Goal: Information Seeking & Learning: Learn about a topic

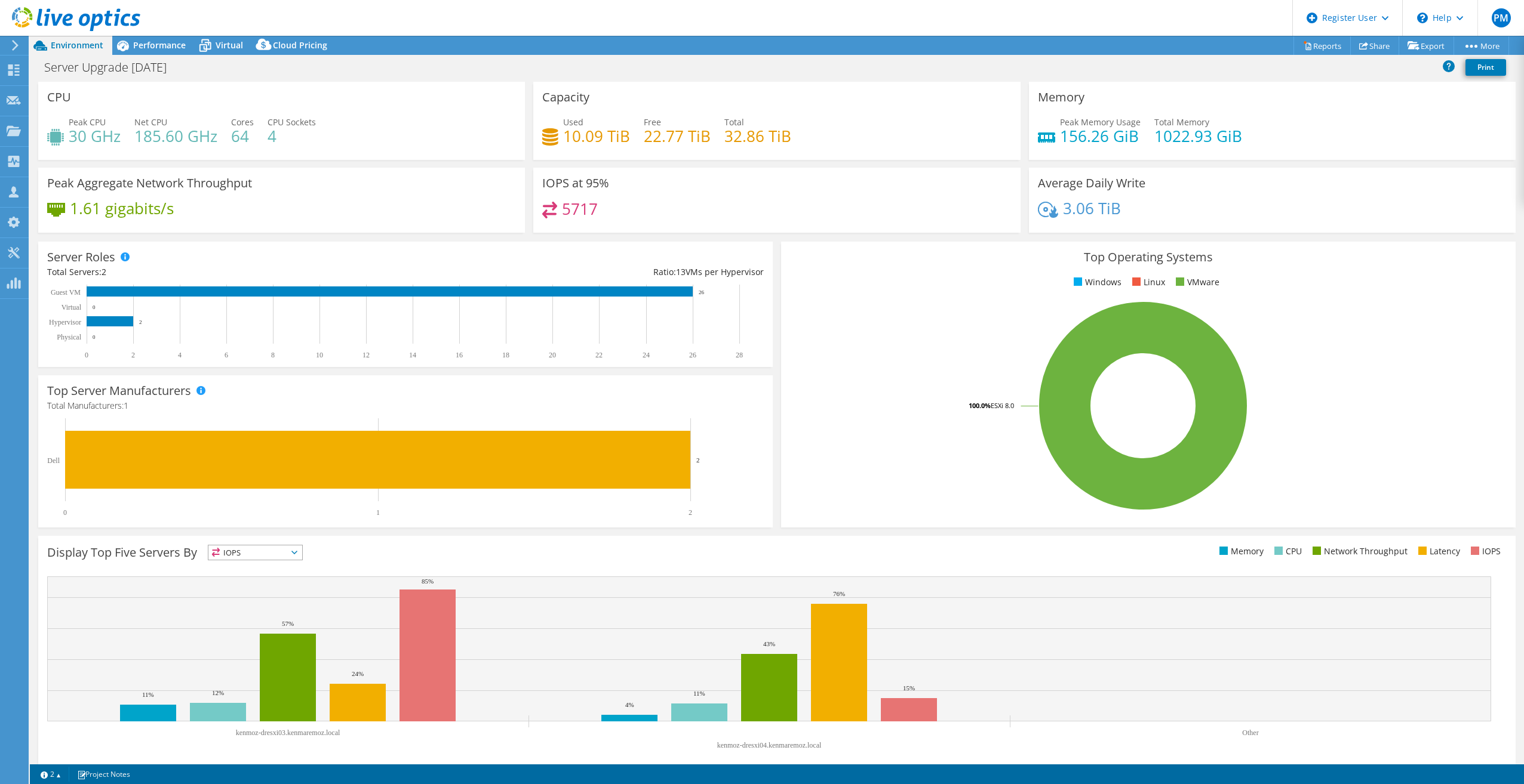
select select "USD"
click at [154, 47] on span "Performance" at bounding box center [159, 45] width 52 height 11
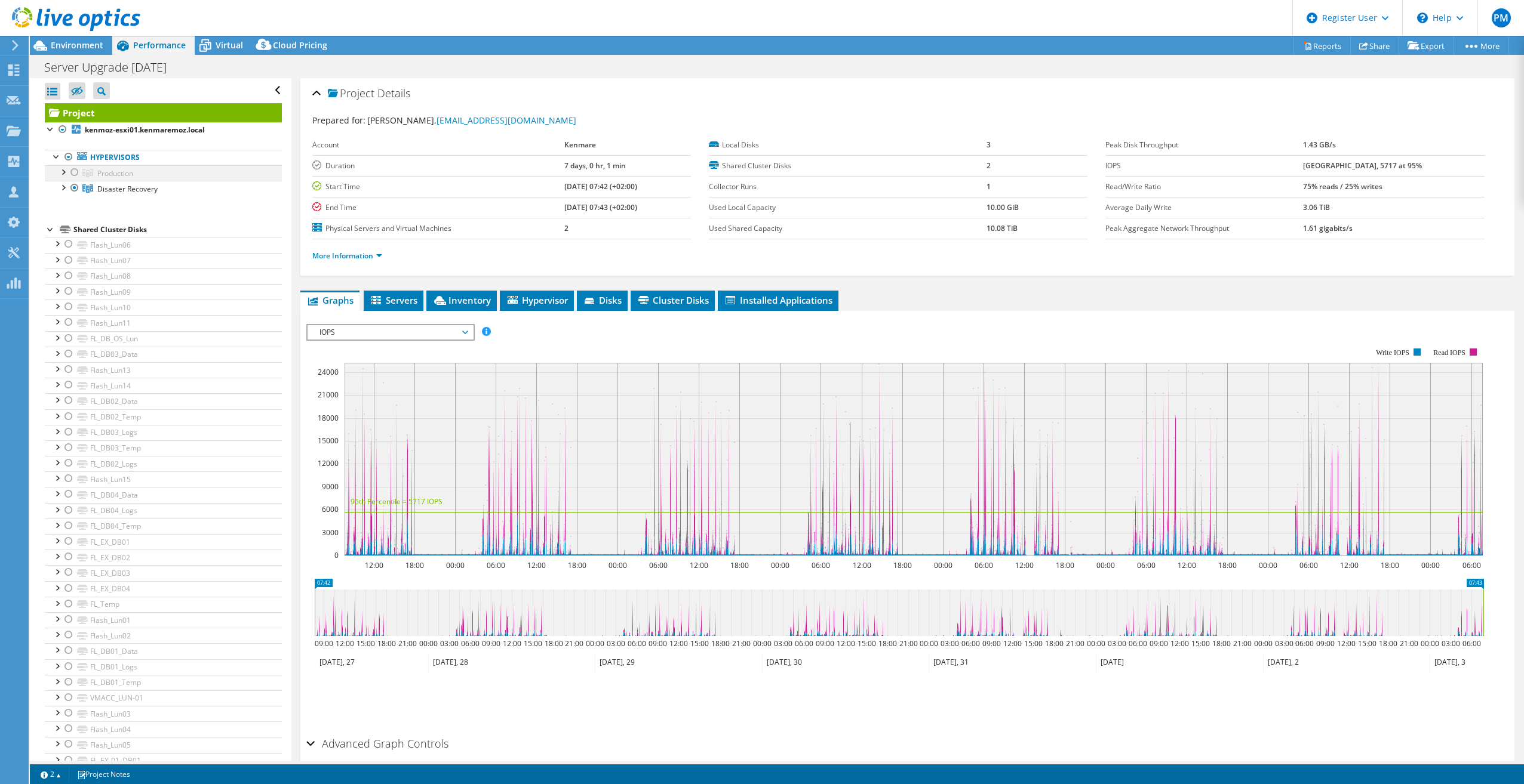
click at [75, 171] on div at bounding box center [74, 172] width 12 height 14
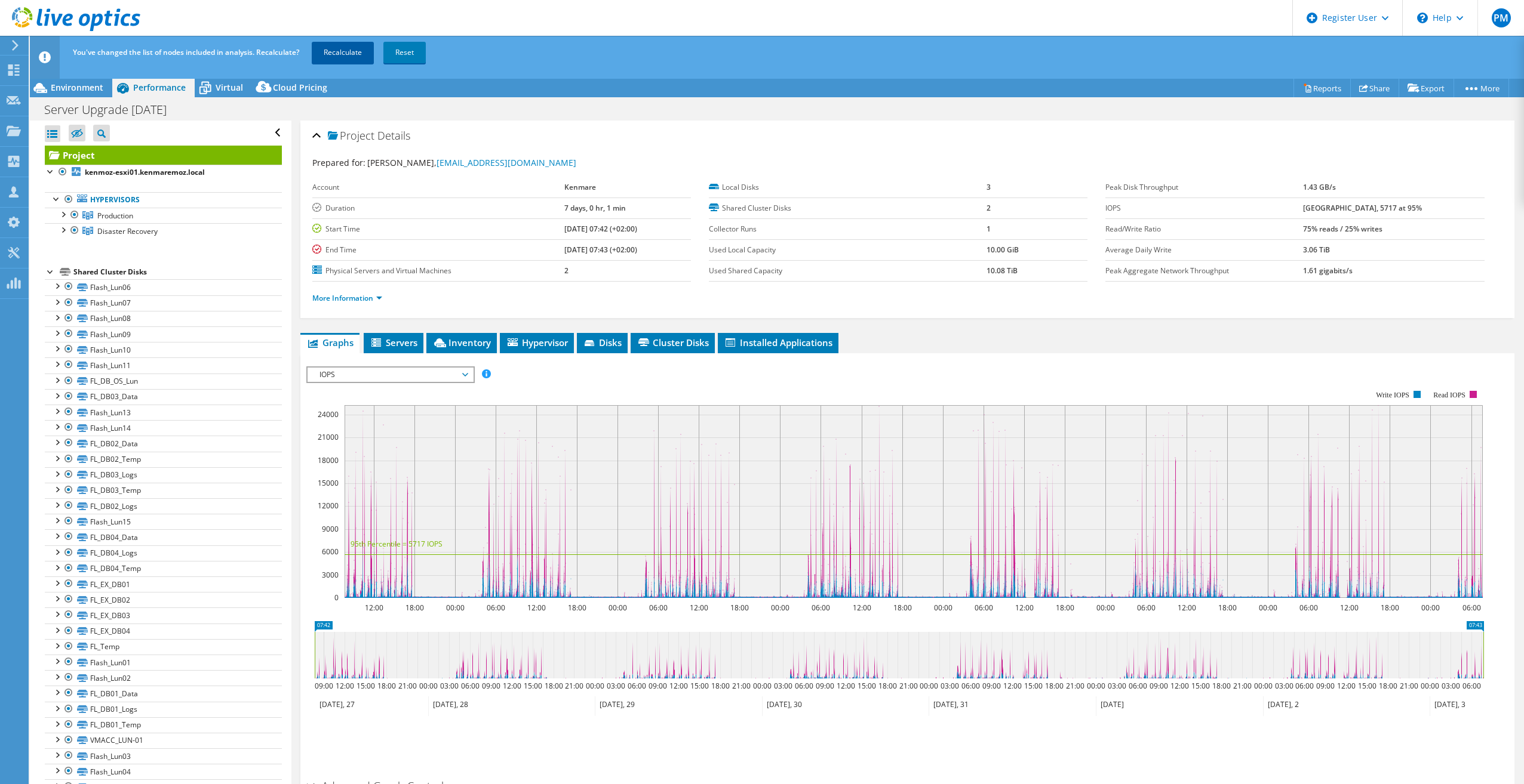
click at [351, 52] on link "Recalculate" at bounding box center [342, 52] width 62 height 21
click at [49, 272] on div at bounding box center [50, 271] width 12 height 12
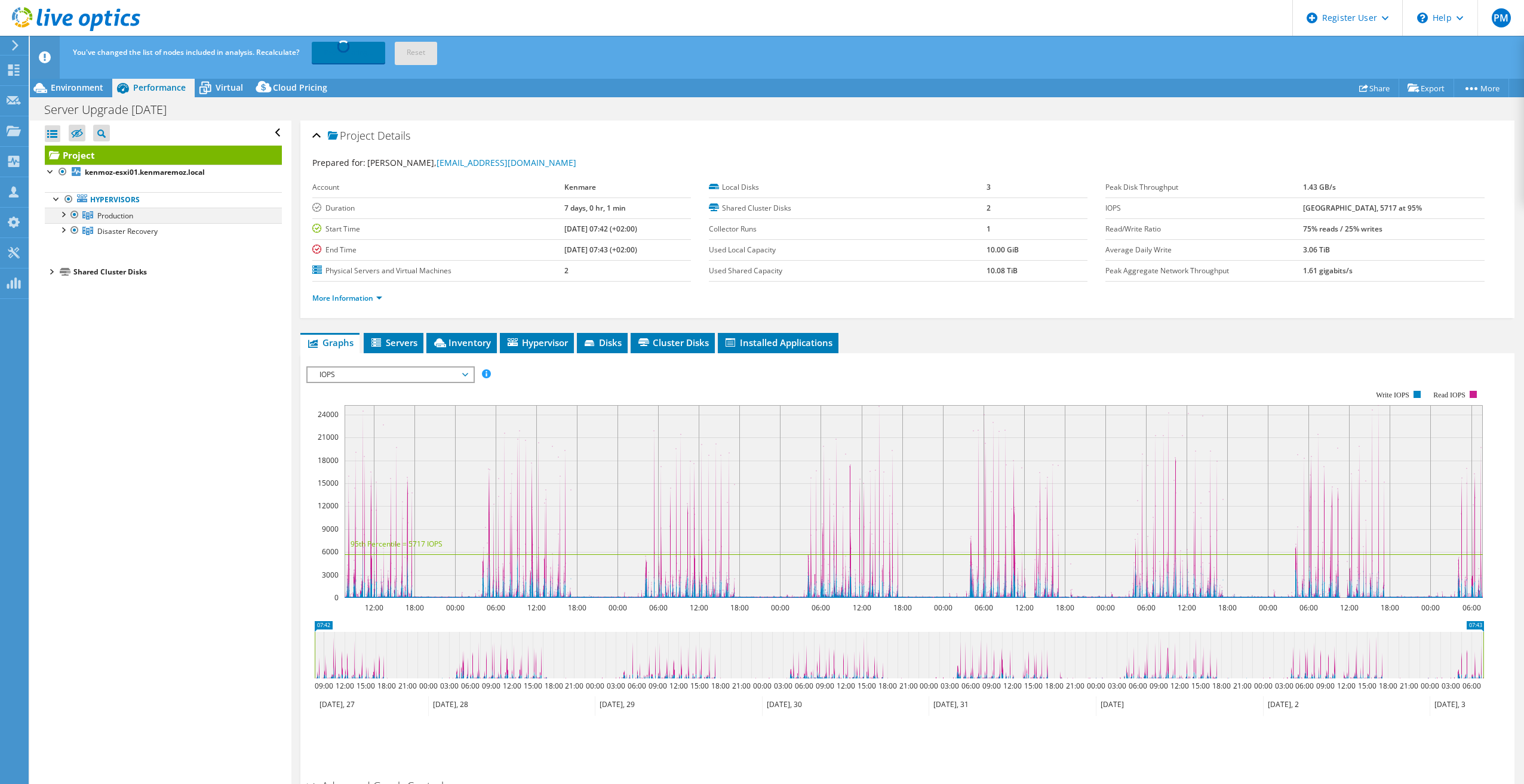
click at [64, 215] on div at bounding box center [62, 213] width 12 height 12
click at [64, 294] on div at bounding box center [62, 291] width 12 height 12
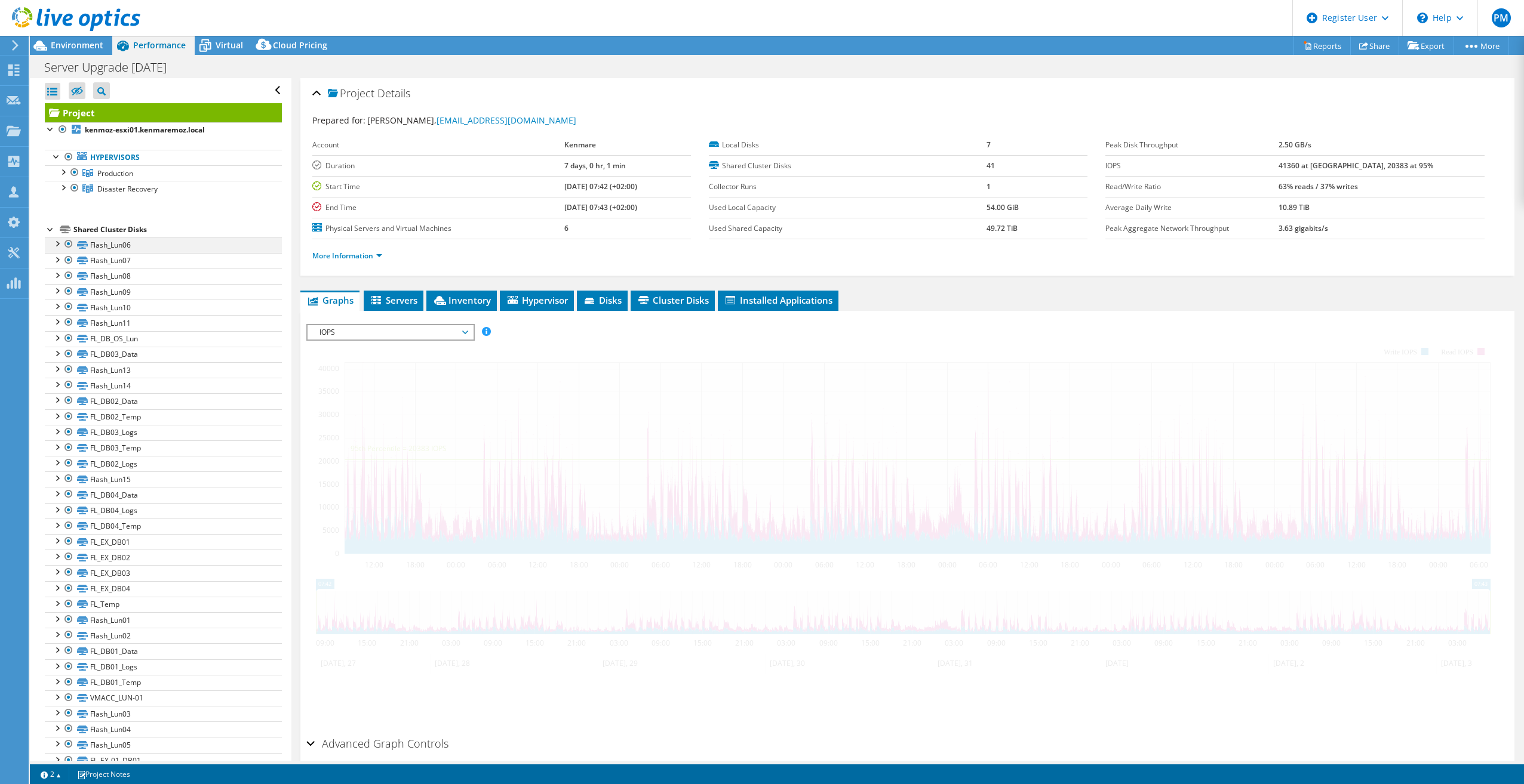
click at [48, 228] on div at bounding box center [50, 228] width 12 height 12
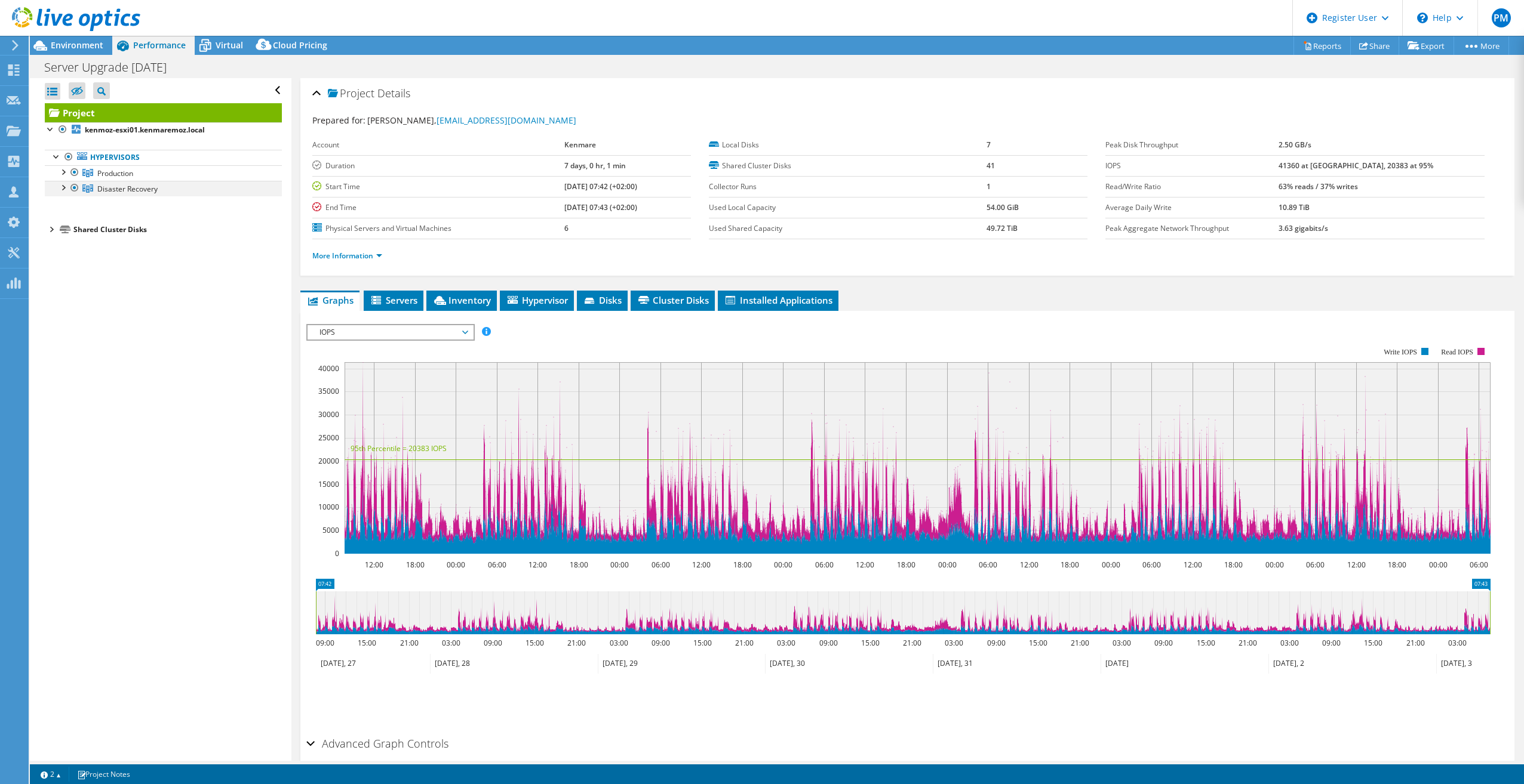
click at [74, 187] on div at bounding box center [74, 188] width 12 height 14
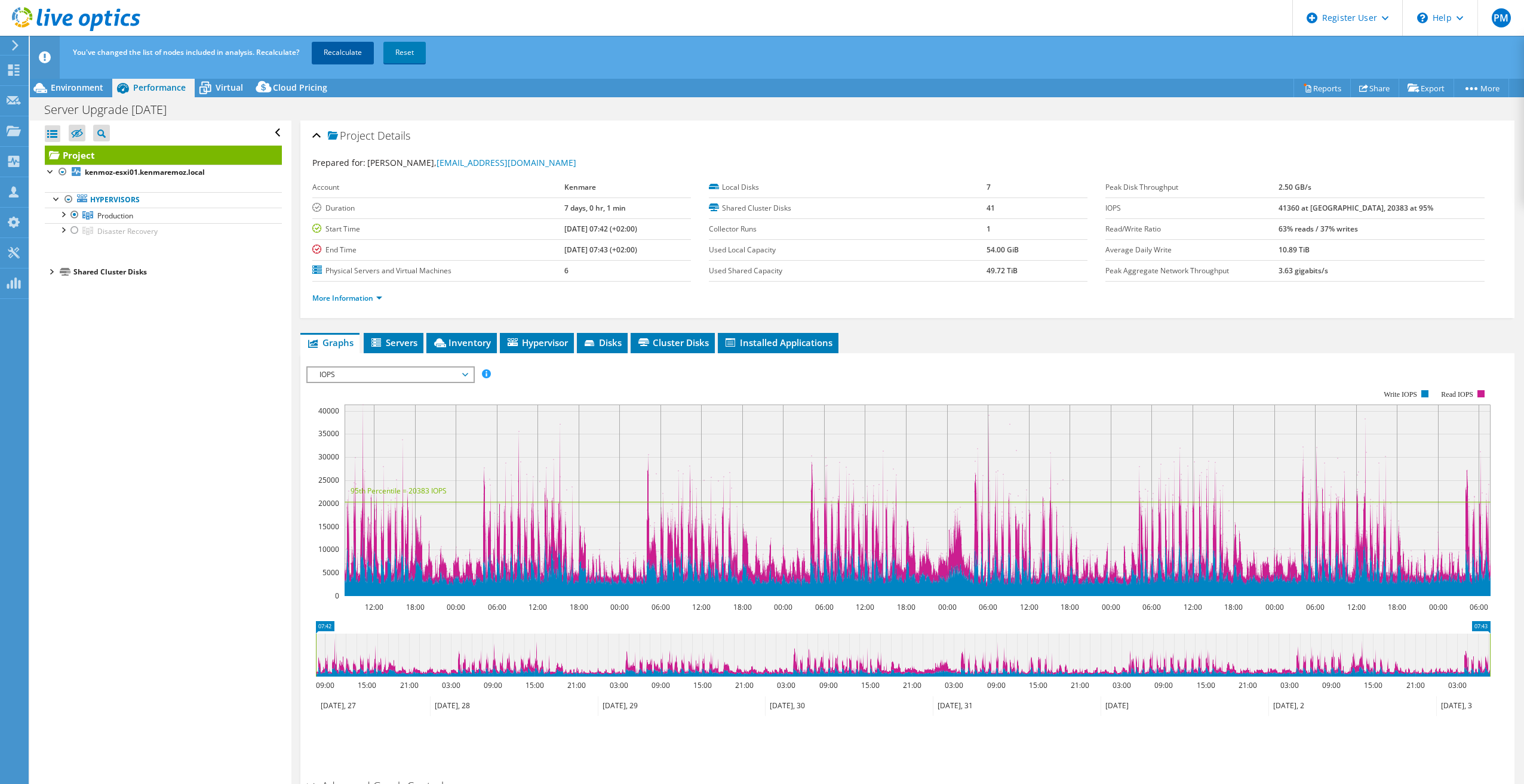
click at [351, 49] on link "Recalculate" at bounding box center [342, 52] width 62 height 21
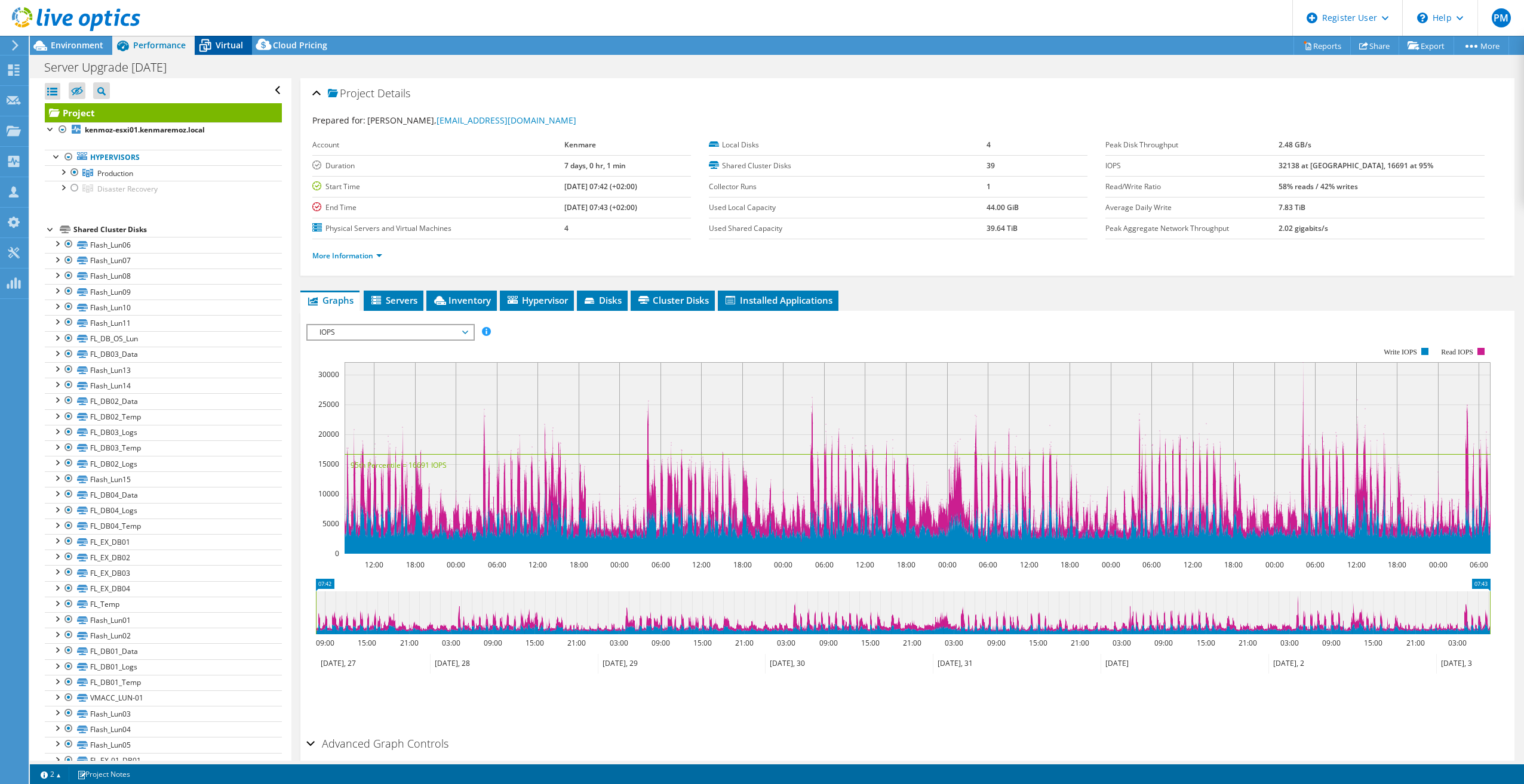
click at [219, 47] on span "Virtual" at bounding box center [229, 45] width 28 height 11
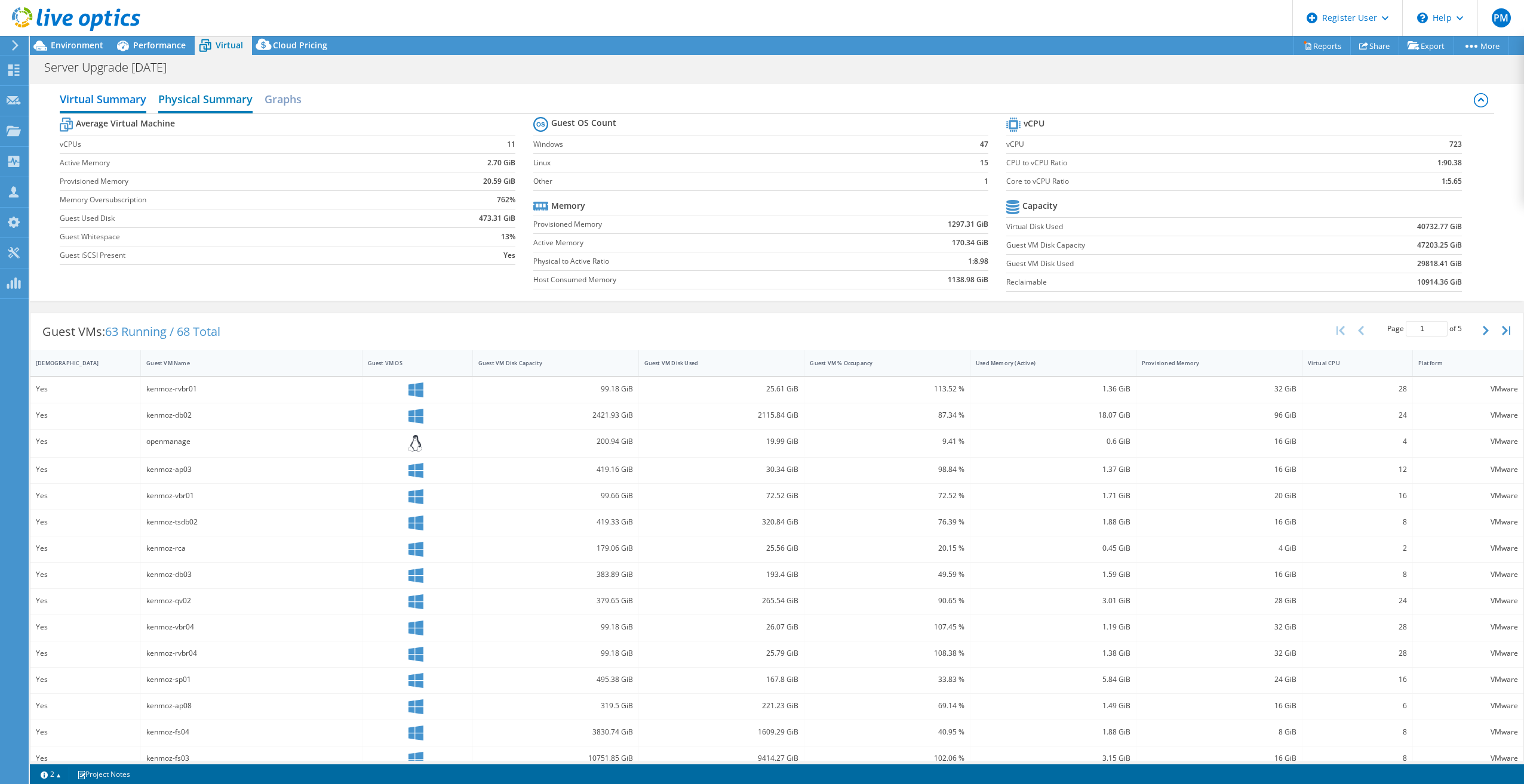
click at [236, 104] on h2 "Physical Summary" at bounding box center [205, 100] width 94 height 26
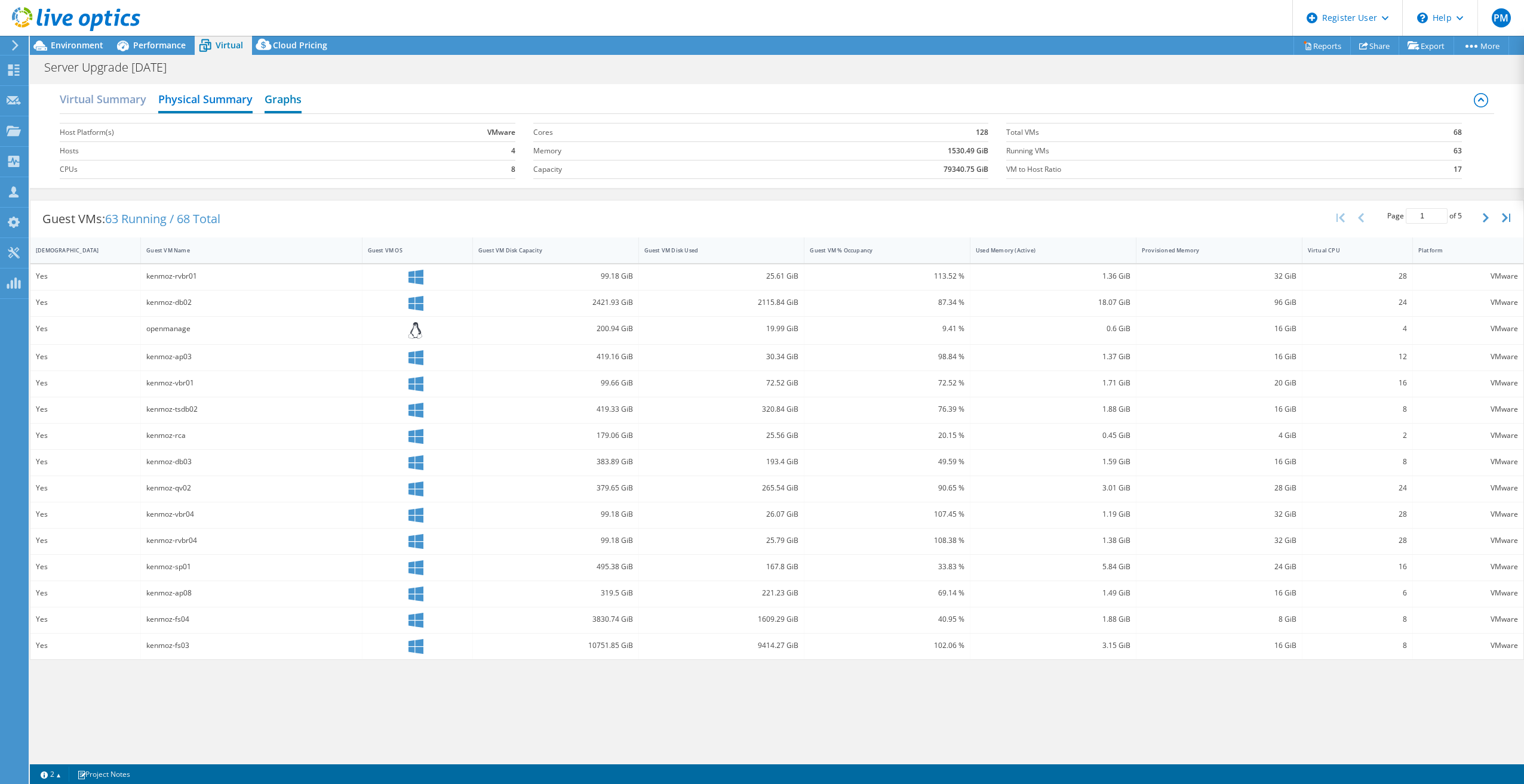
click at [285, 103] on h2 "Graphs" at bounding box center [283, 100] width 37 height 26
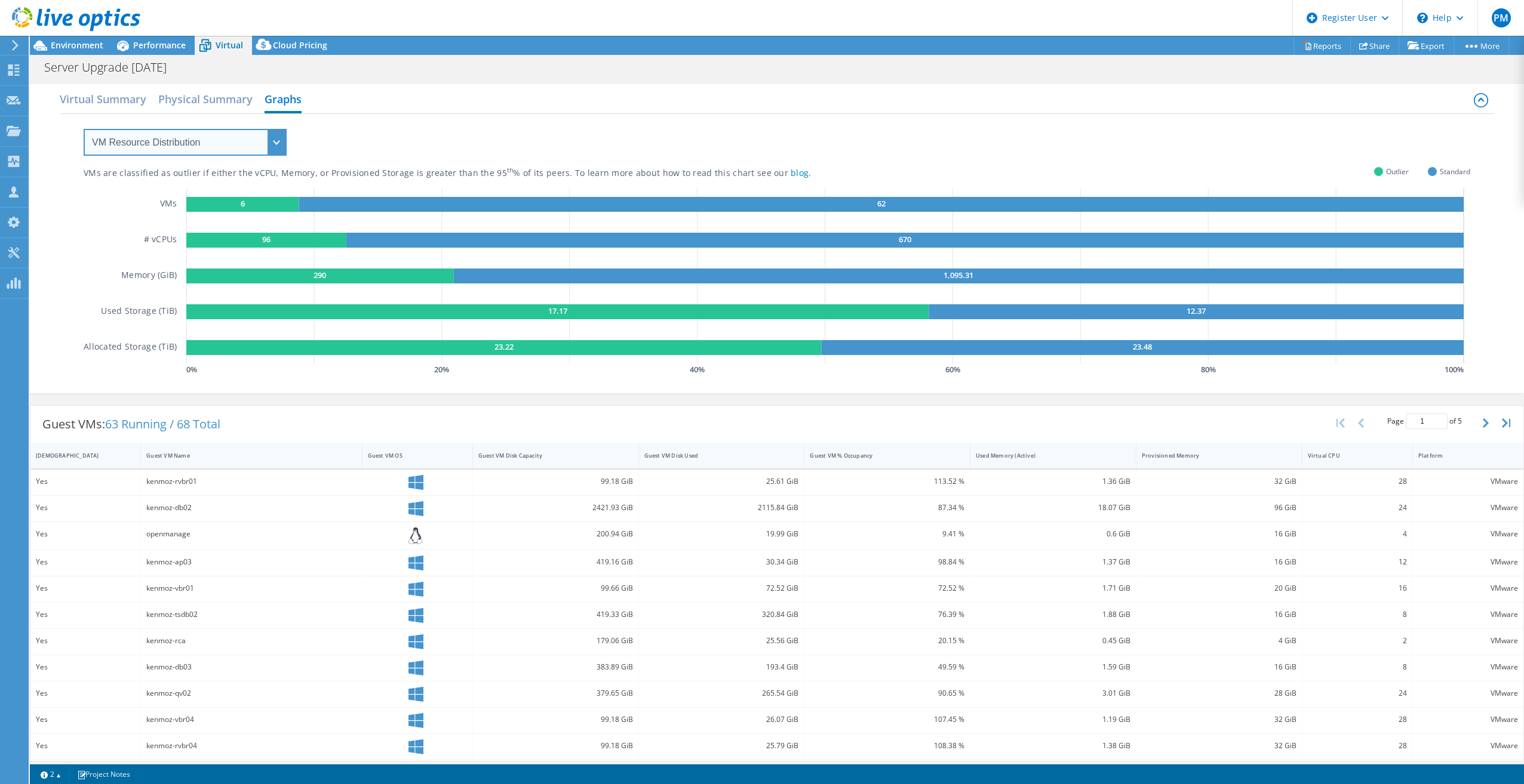
click at [268, 146] on select "VM Resource Distribution Provisioning Contrast Over Provisioning" at bounding box center [185, 142] width 203 height 27
select select "Provisioning Contrast"
click at [84, 129] on select "VM Resource Distribution Provisioning Contrast Over Provisioning" at bounding box center [185, 142] width 203 height 27
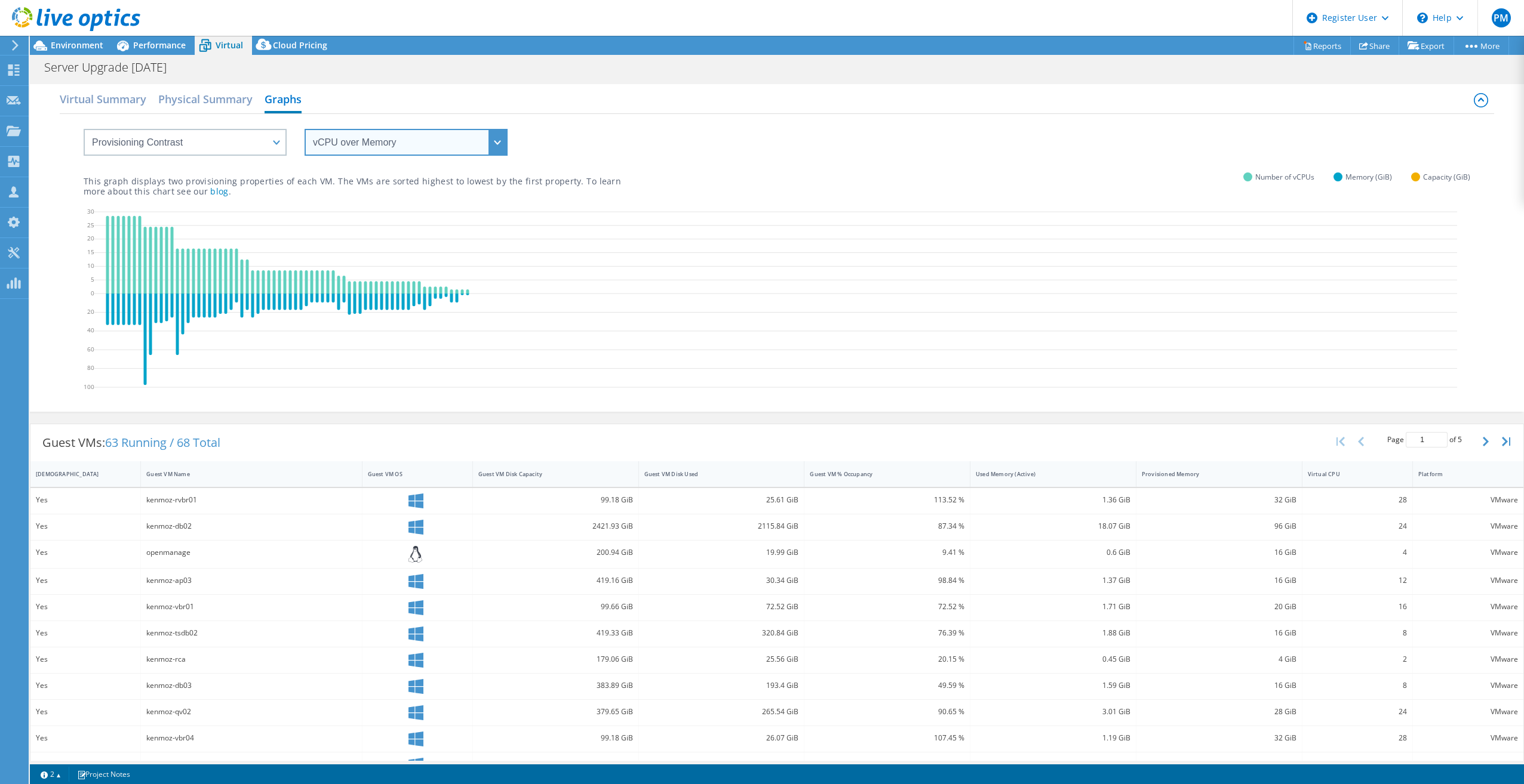
click at [337, 144] on select "vCPU over Memory vCPU over Capacity Memory over vCPU Memory over Capacity Capac…" at bounding box center [406, 142] width 203 height 27
select select "vCPU over Capacity"
click at [305, 129] on select "vCPU over Memory vCPU over Capacity Memory over vCPU Memory over Capacity Capac…" at bounding box center [406, 142] width 203 height 27
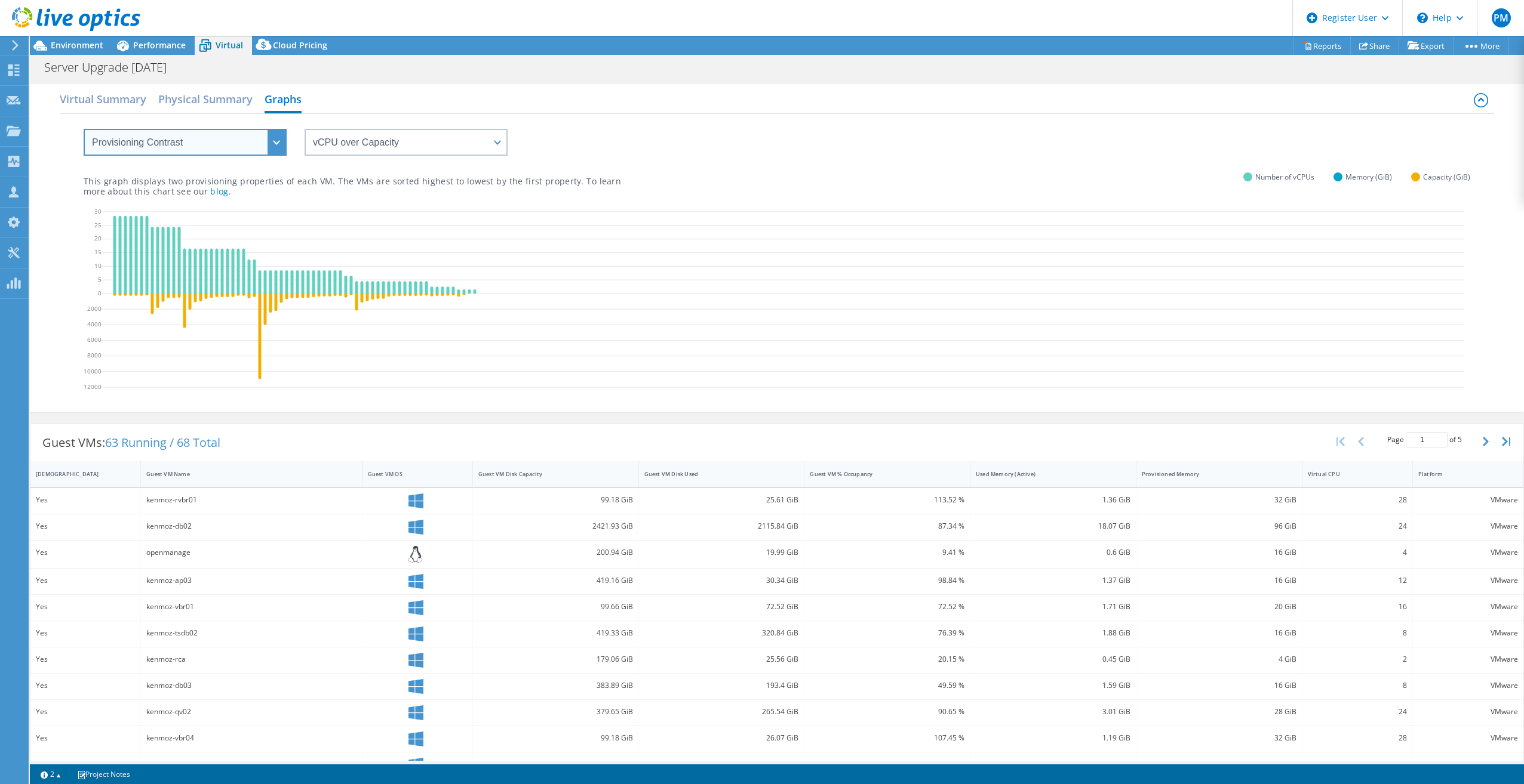
click at [239, 146] on select "VM Resource Distribution Provisioning Contrast Over Provisioning" at bounding box center [185, 142] width 203 height 27
select select "Over Provisioning"
click at [84, 129] on select "VM Resource Distribution Provisioning Contrast Over Provisioning" at bounding box center [185, 142] width 203 height 27
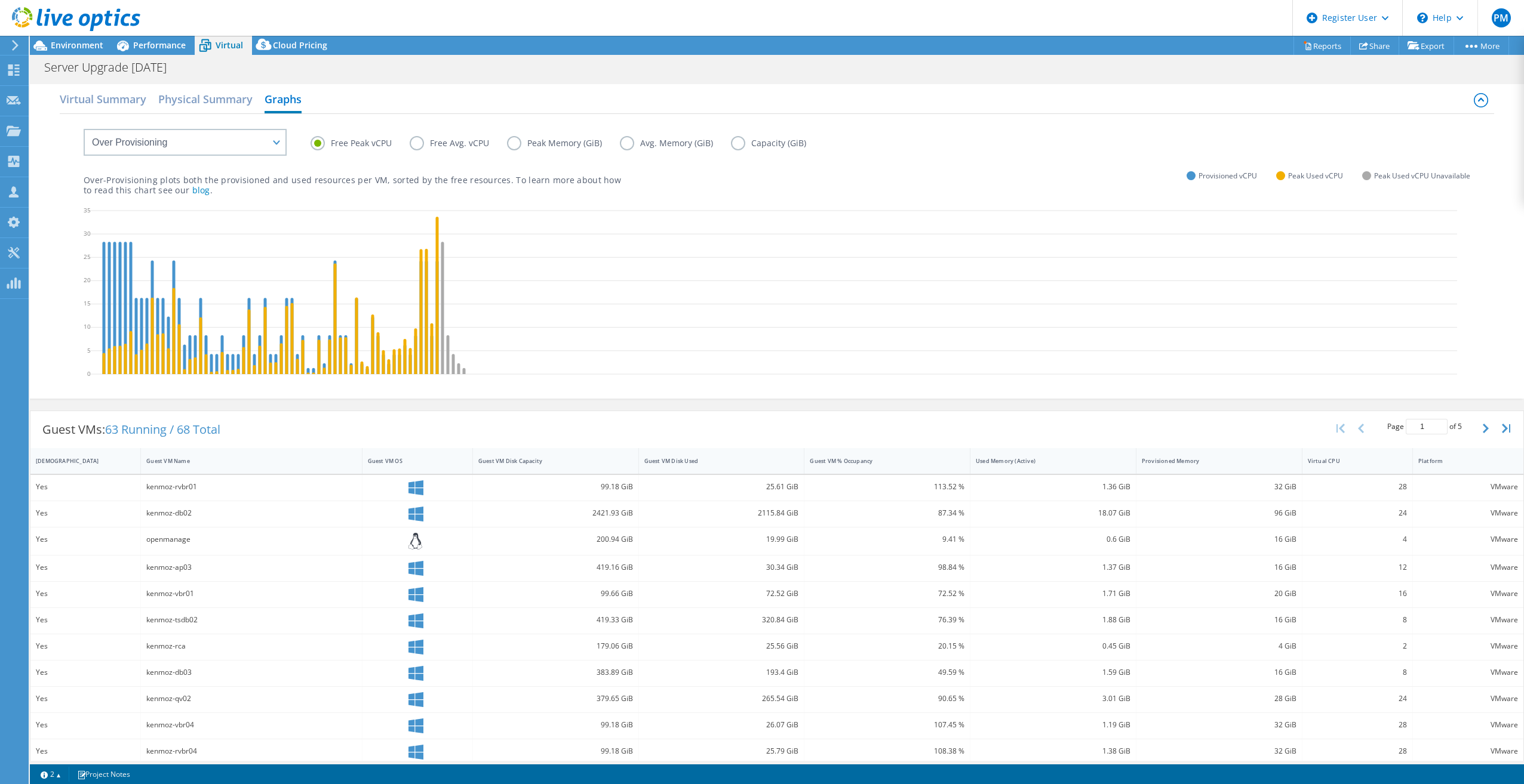
click at [445, 143] on label "Free Avg. vCPU" at bounding box center [458, 143] width 98 height 14
click at [0, 0] on input "Free Avg. vCPU" at bounding box center [0, 0] width 0 height 0
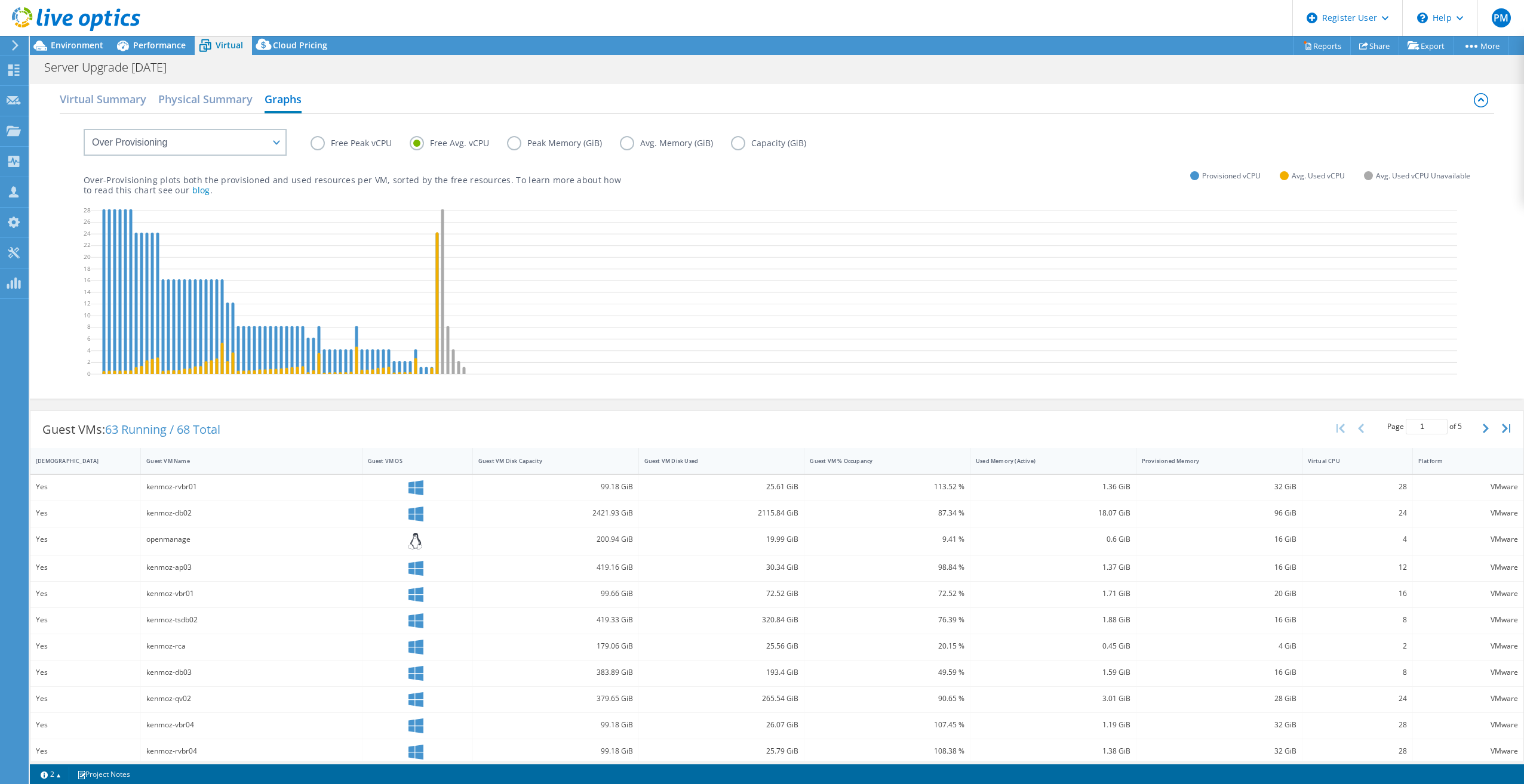
click at [546, 143] on label "Peak Memory (GiB)" at bounding box center [563, 143] width 113 height 14
click at [0, 0] on input "Peak Memory (GiB)" at bounding box center [0, 0] width 0 height 0
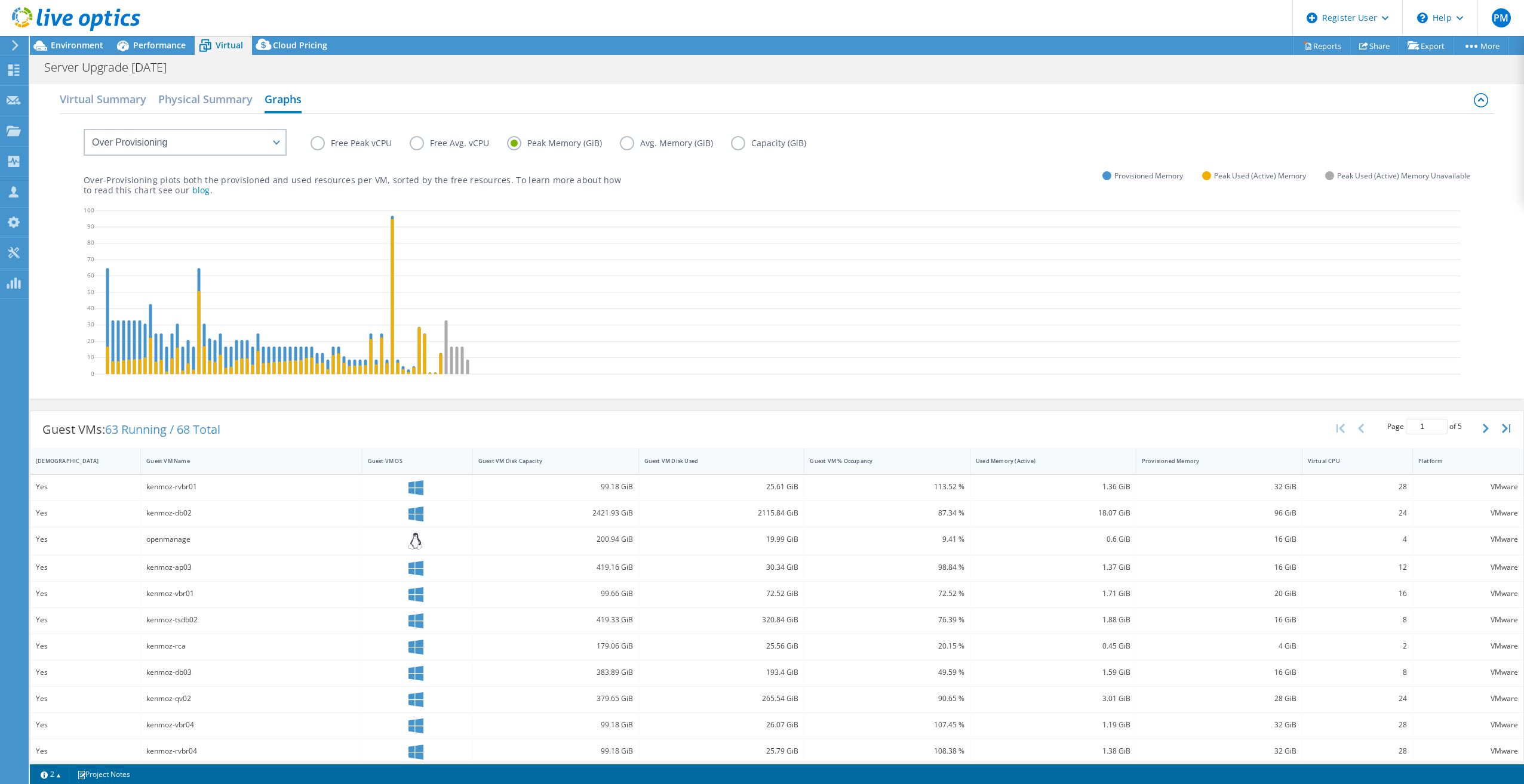
click at [624, 145] on label "Avg. Memory (GiB)" at bounding box center [675, 143] width 111 height 14
click at [0, 0] on input "Avg. Memory (GiB)" at bounding box center [0, 0] width 0 height 0
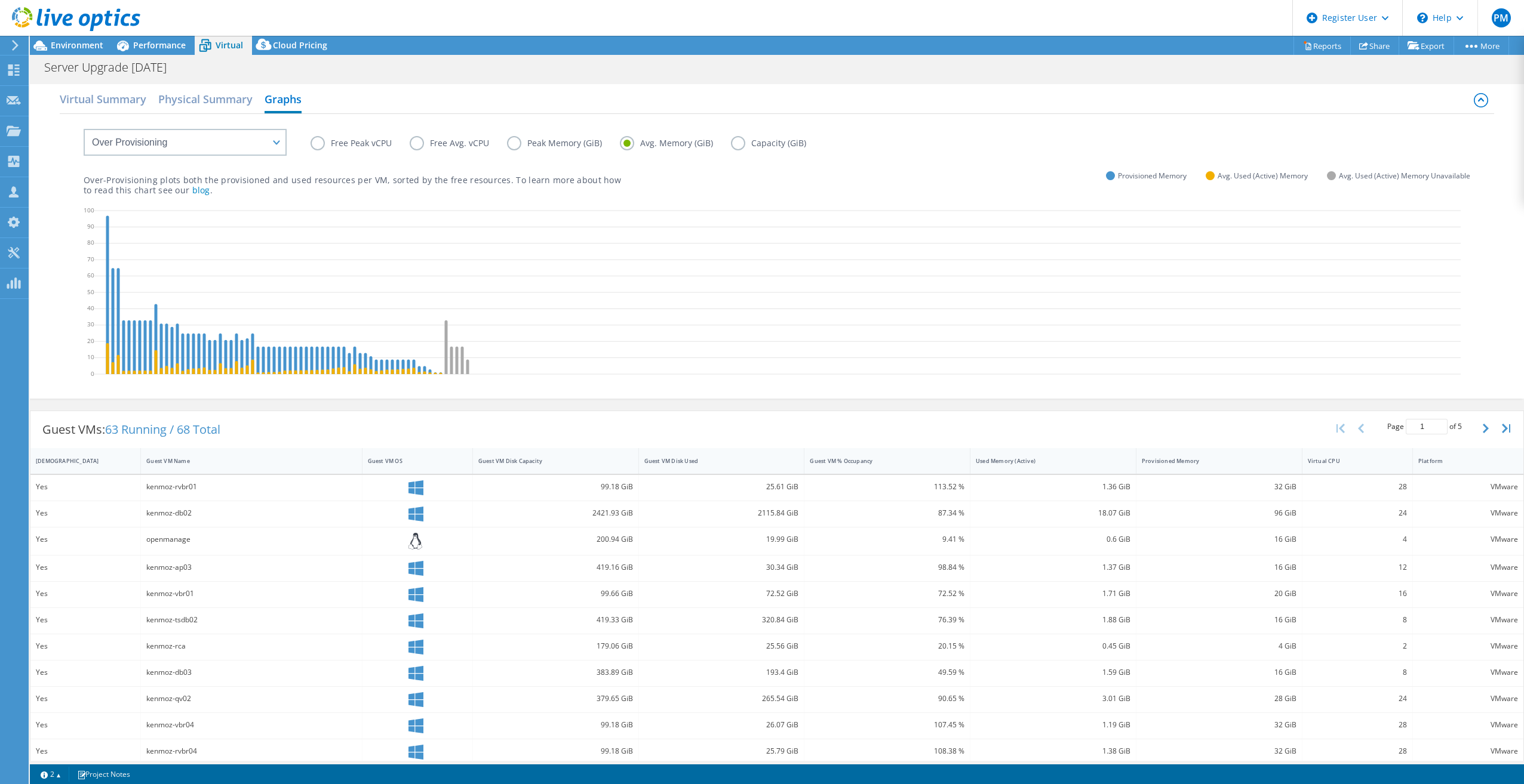
click at [723, 148] on label "Avg. Memory (GiB)" at bounding box center [675, 143] width 111 height 14
click at [0, 0] on input "Avg. Memory (GiB)" at bounding box center [0, 0] width 0 height 0
click at [754, 148] on label "Capacity (GiB)" at bounding box center [777, 143] width 93 height 14
click at [0, 0] on input "Capacity (GiB)" at bounding box center [0, 0] width 0 height 0
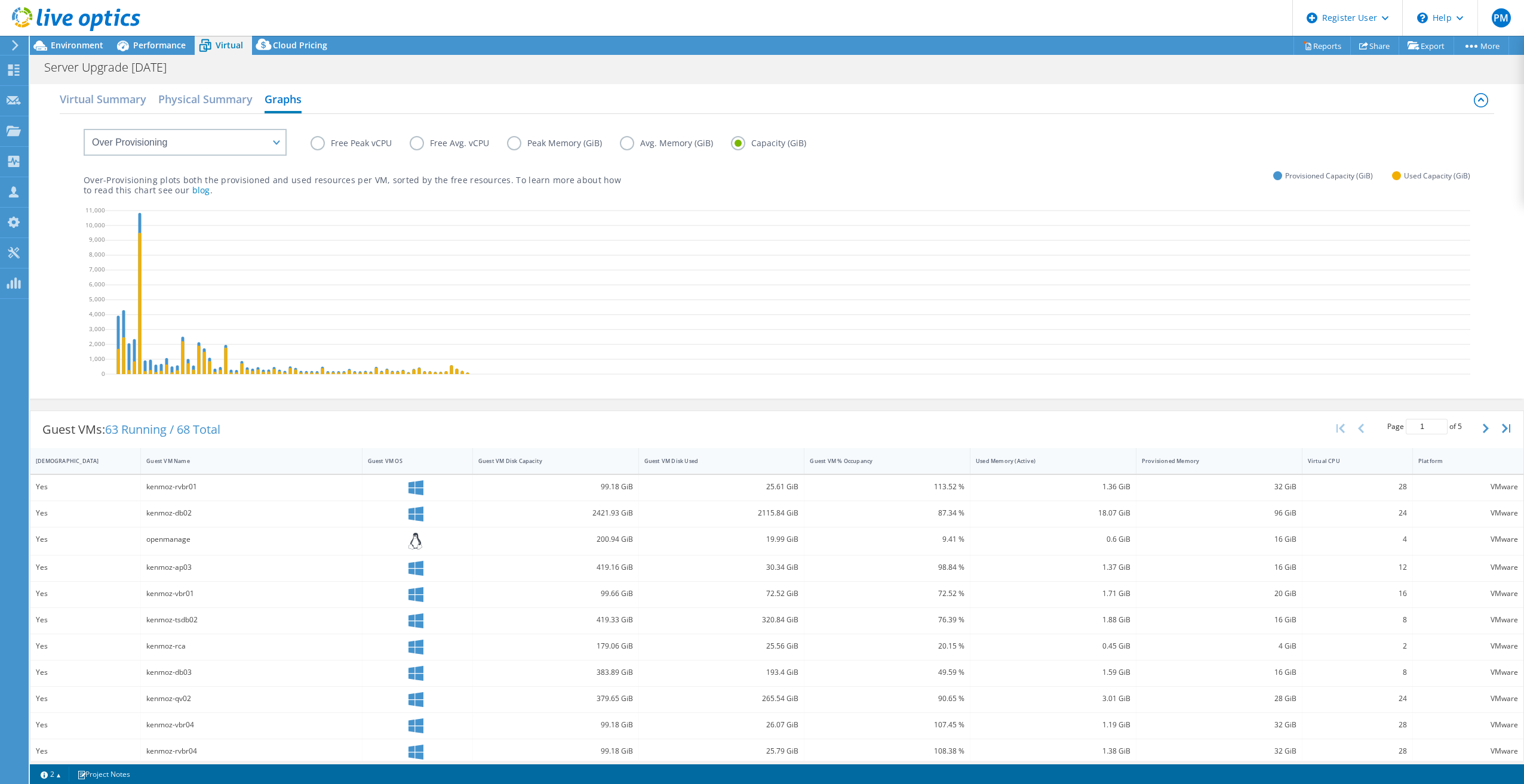
click at [324, 142] on label "Free Peak vCPU" at bounding box center [359, 143] width 99 height 14
click at [0, 0] on input "Free Peak vCPU" at bounding box center [0, 0] width 0 height 0
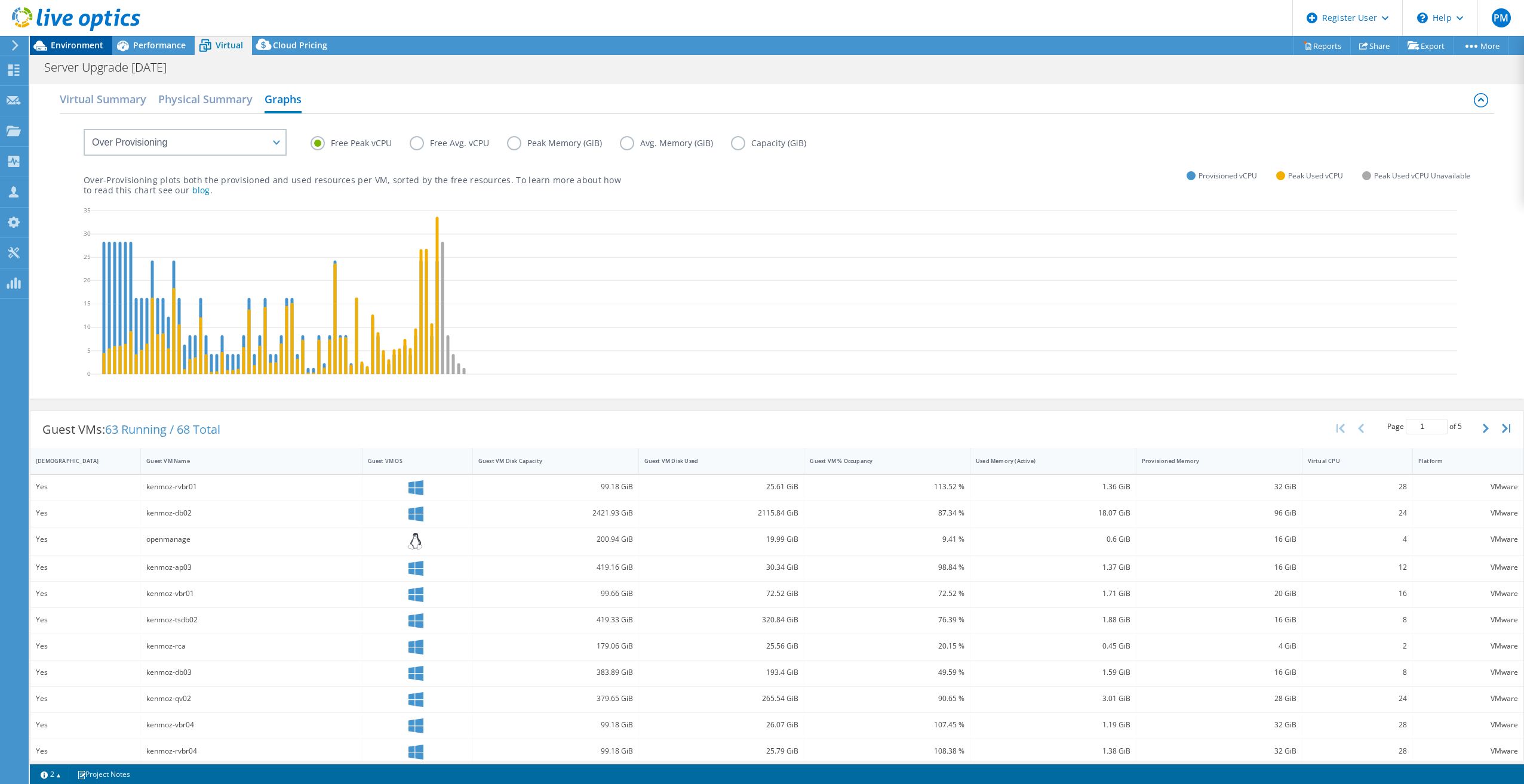
click at [79, 47] on span "Environment" at bounding box center [77, 45] width 52 height 11
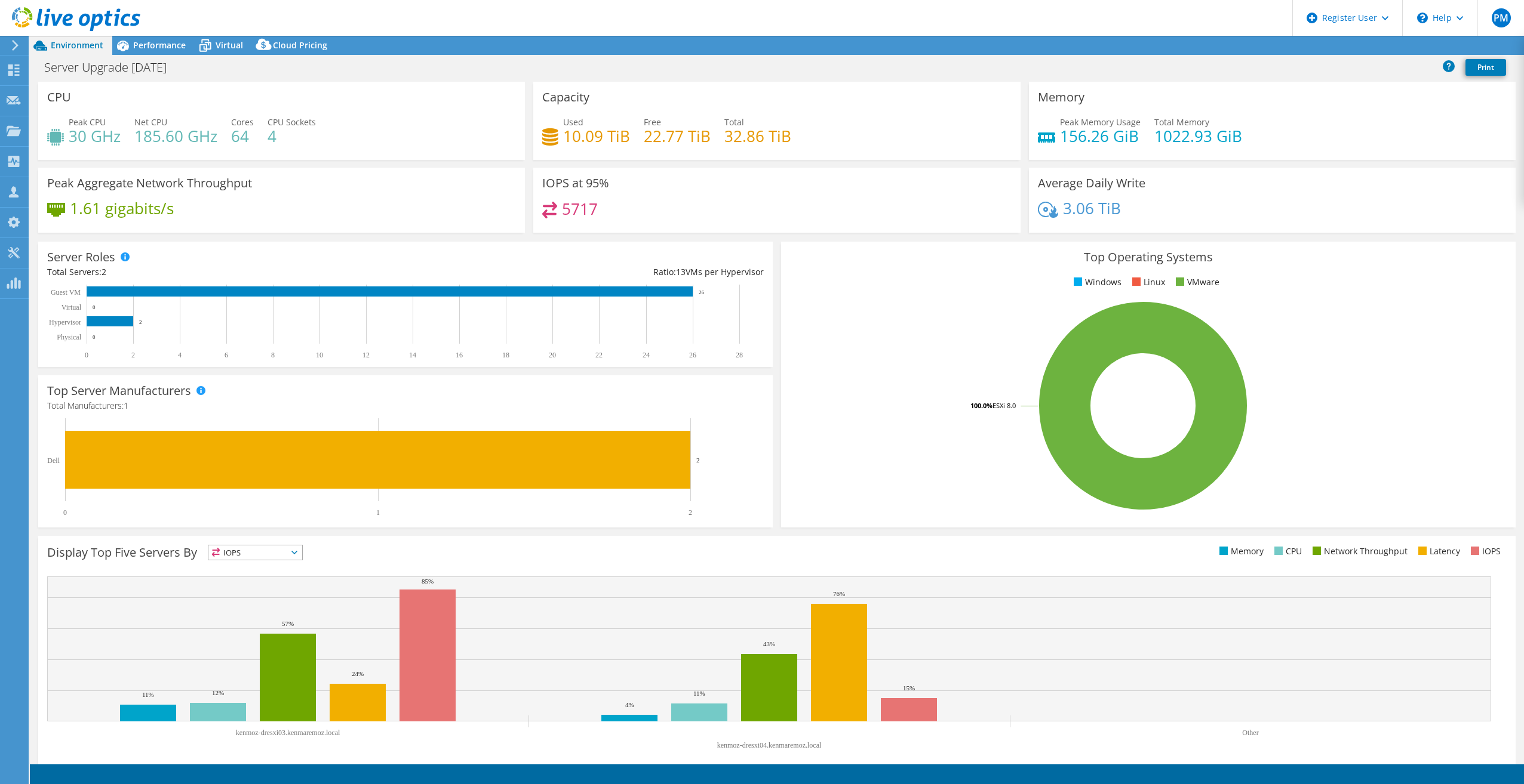
select select "USD"
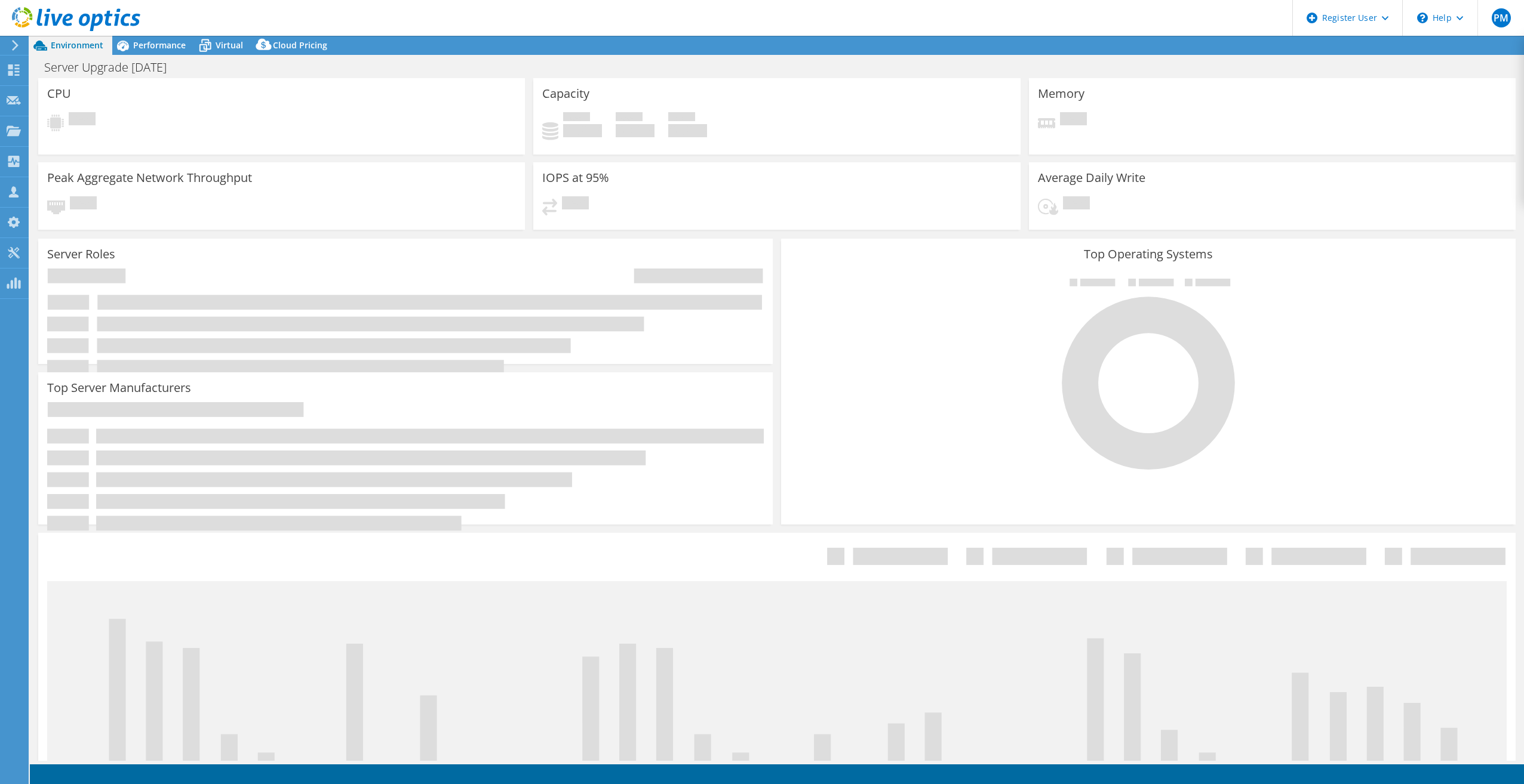
select select "USD"
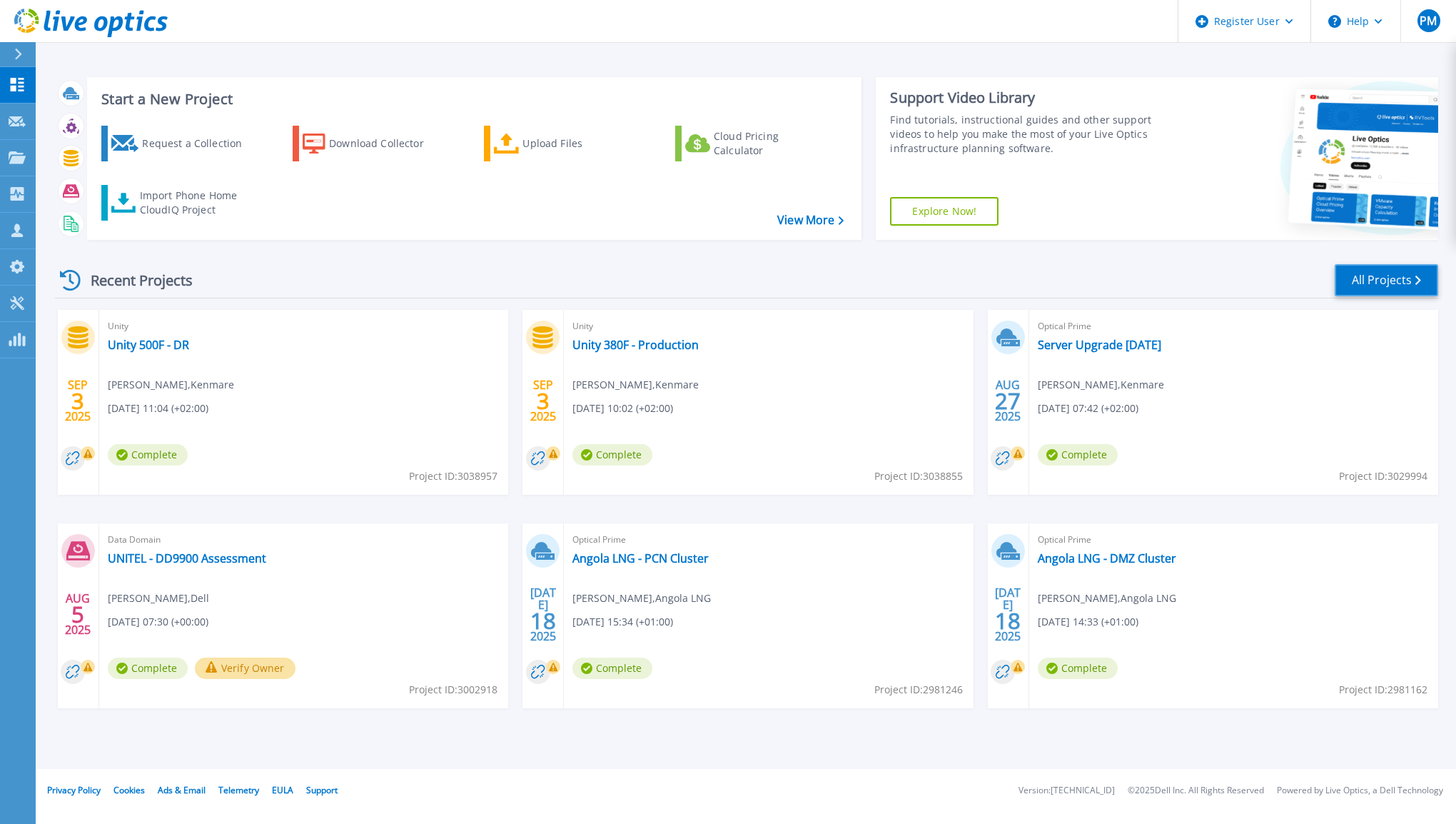
click at [1378, 284] on link "All Projects" at bounding box center [1387, 280] width 104 height 32
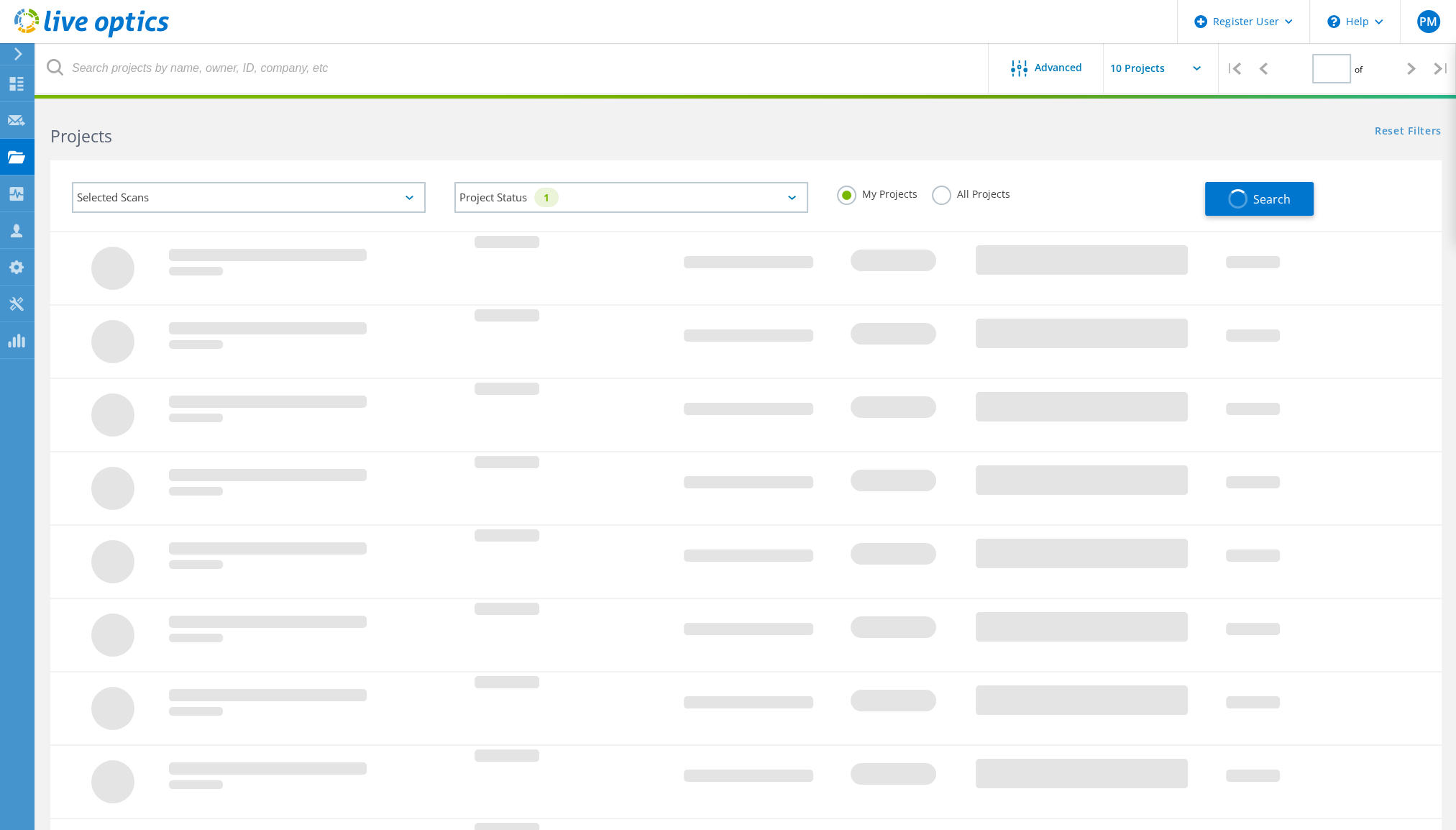
type input "1"
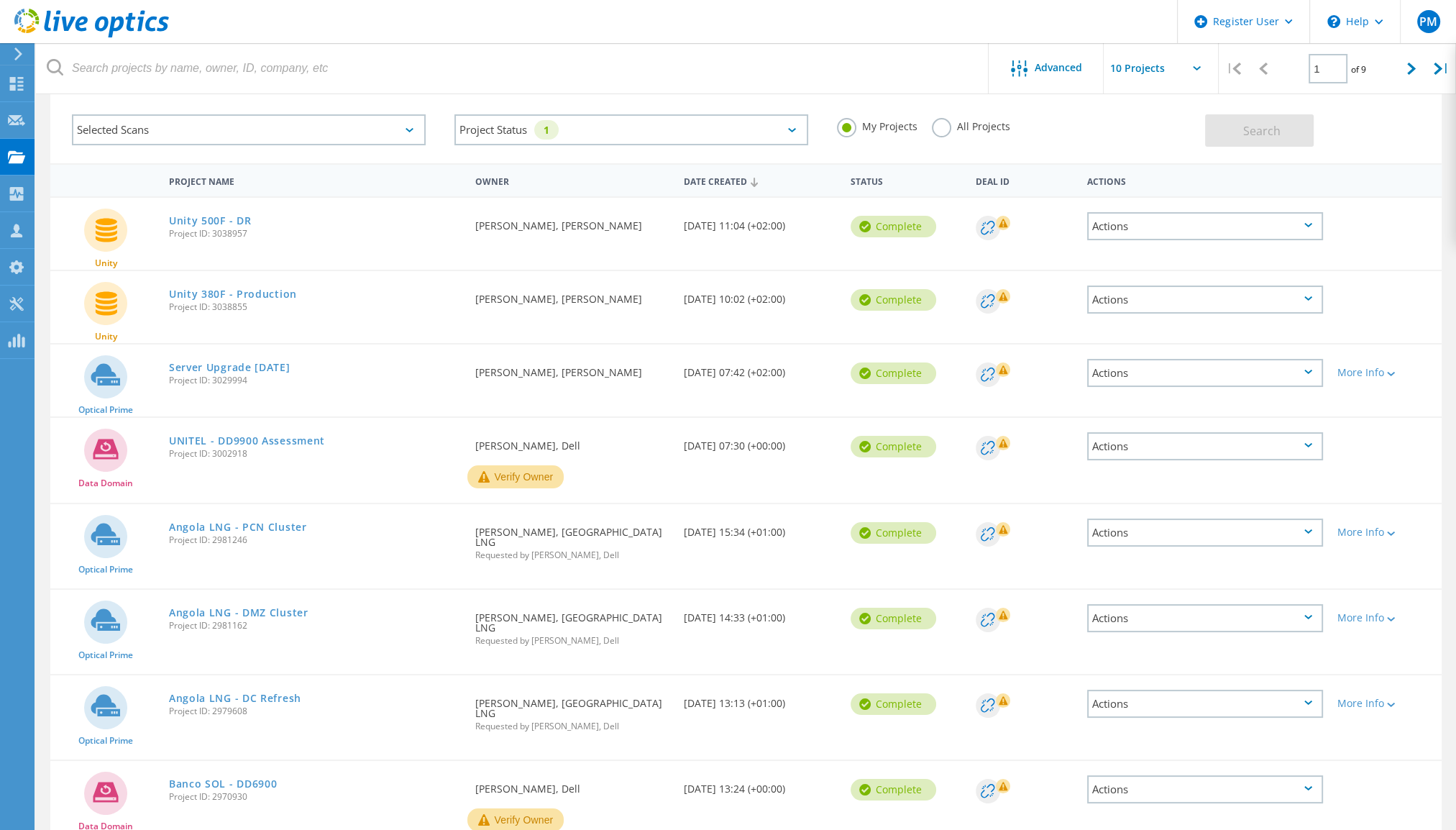
scroll to position [63, 0]
